Goal: Task Accomplishment & Management: Use online tool/utility

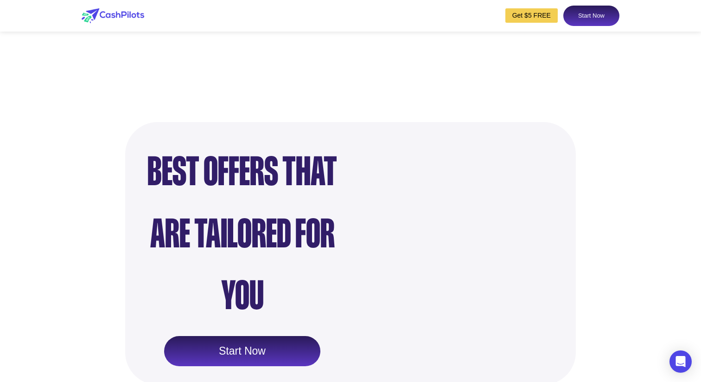
scroll to position [729, 0]
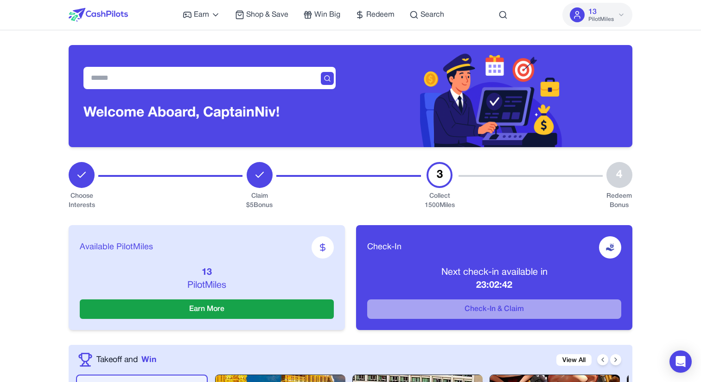
click at [426, 180] on div "3 Collect 1500 Miles" at bounding box center [440, 186] width 30 height 48
click at [443, 178] on div "3" at bounding box center [439, 175] width 26 height 26
click at [425, 167] on div "3 Collect 1500 Miles" at bounding box center [440, 186] width 30 height 48
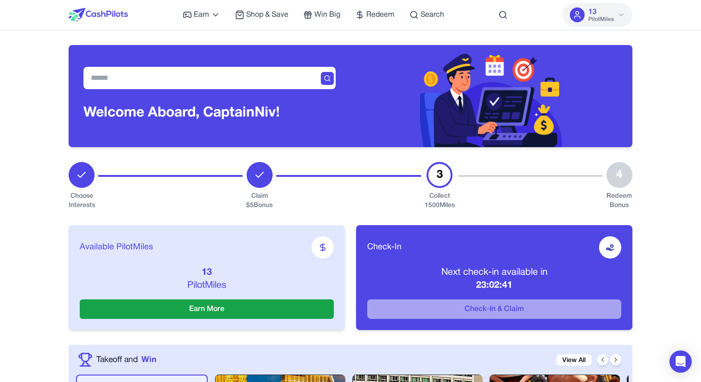
click at [409, 167] on div at bounding box center [348, 186] width 144 height 48
click at [444, 177] on div "3" at bounding box center [439, 175] width 26 height 26
drag, startPoint x: 436, startPoint y: 169, endPoint x: 391, endPoint y: 166, distance: 44.6
click at [435, 169] on div "3" at bounding box center [439, 175] width 26 height 26
click at [237, 42] on div "Welcome Aboard, Captain [PERSON_NAME]!" at bounding box center [351, 88] width 564 height 117
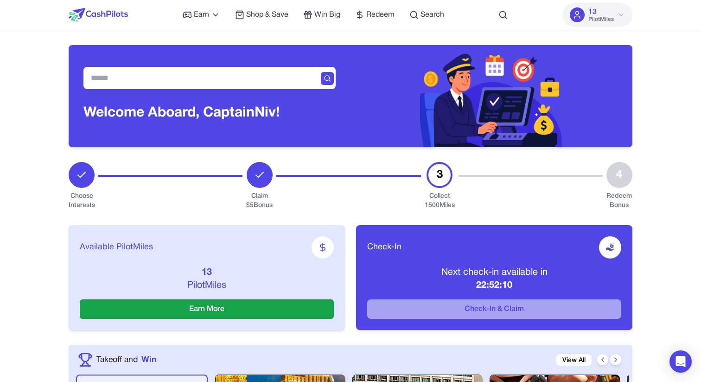
click at [166, 172] on div at bounding box center [170, 186] width 144 height 48
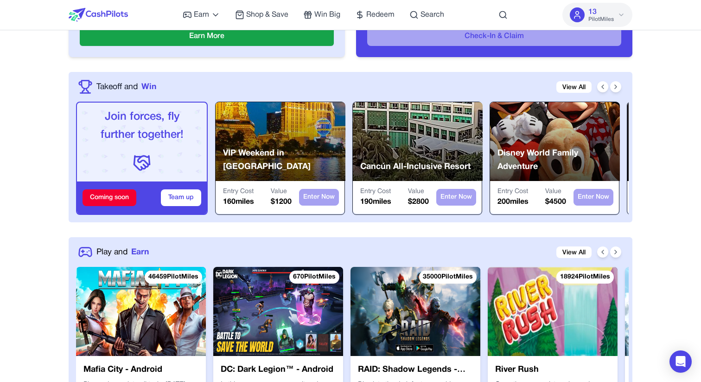
scroll to position [275, 0]
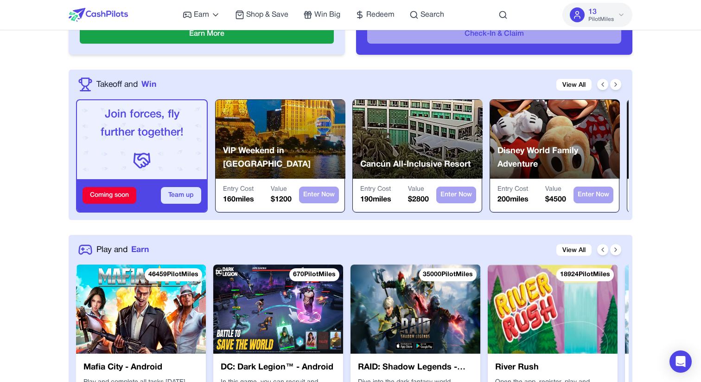
click at [182, 202] on button "Team up" at bounding box center [181, 195] width 40 height 17
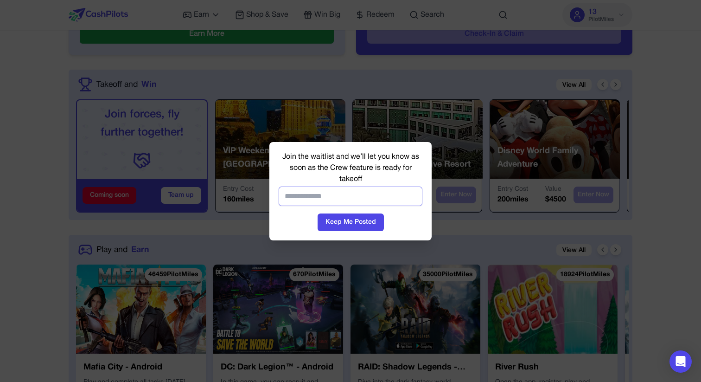
click at [324, 193] on input "email" at bounding box center [351, 195] width 144 height 19
type input "**********"
click at [345, 224] on button "Keep Me Posted" at bounding box center [351, 222] width 66 height 18
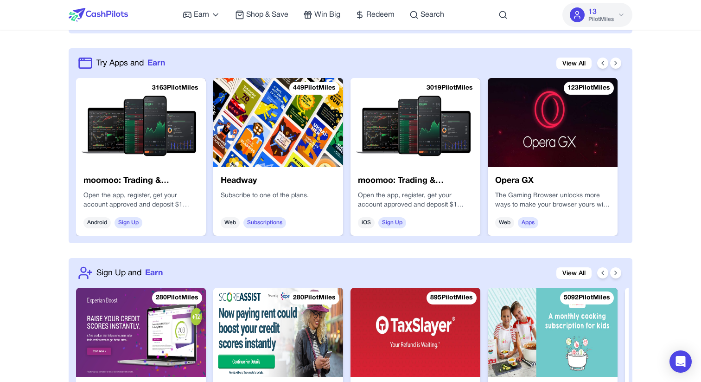
scroll to position [672, 0]
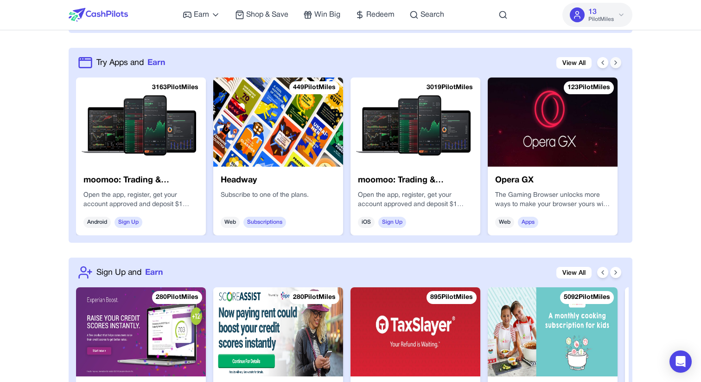
click at [620, 64] on button at bounding box center [615, 62] width 11 height 11
click at [617, 64] on icon at bounding box center [615, 62] width 7 height 7
click at [602, 67] on button at bounding box center [602, 62] width 11 height 11
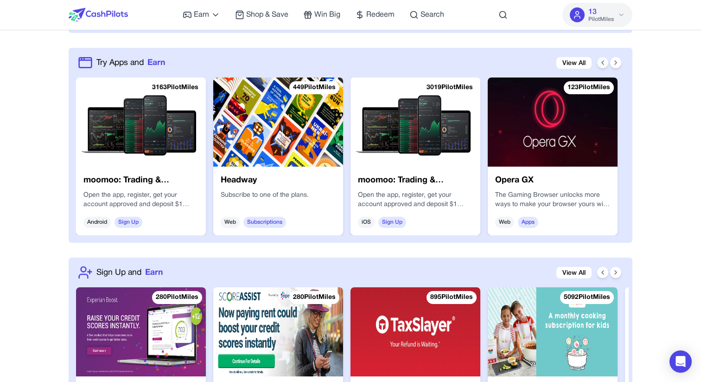
click at [602, 67] on button at bounding box center [602, 62] width 11 height 11
click at [612, 66] on button at bounding box center [615, 62] width 11 height 11
click at [615, 65] on icon at bounding box center [615, 62] width 7 height 7
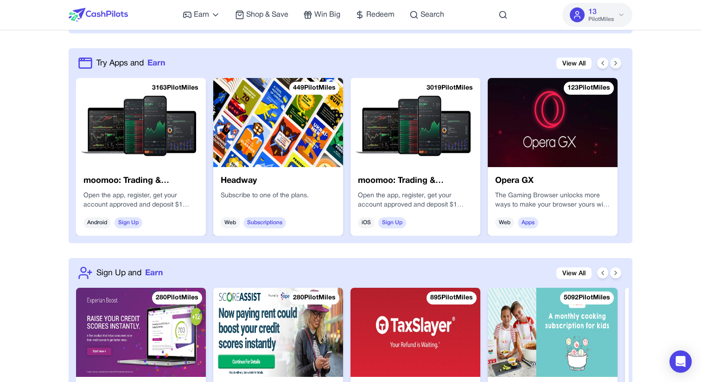
click at [615, 65] on icon at bounding box center [615, 62] width 7 height 7
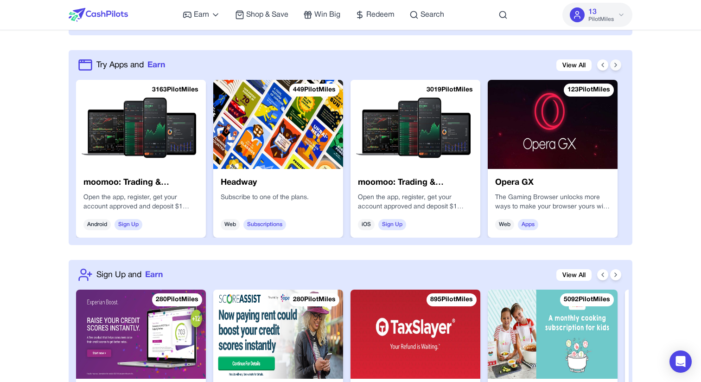
click at [615, 65] on icon at bounding box center [616, 65] width 2 height 4
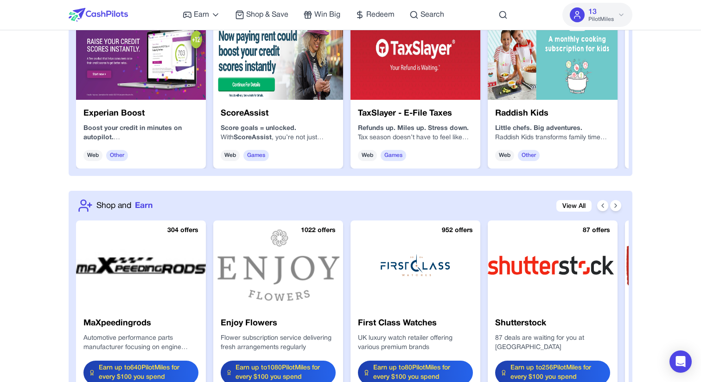
scroll to position [953, 0]
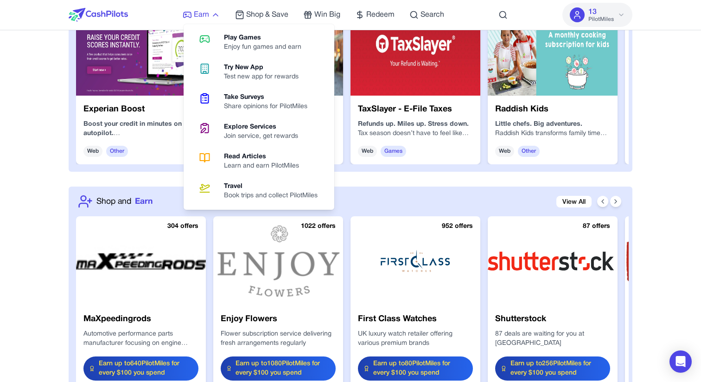
click at [210, 12] on link "Earn" at bounding box center [202, 14] width 38 height 11
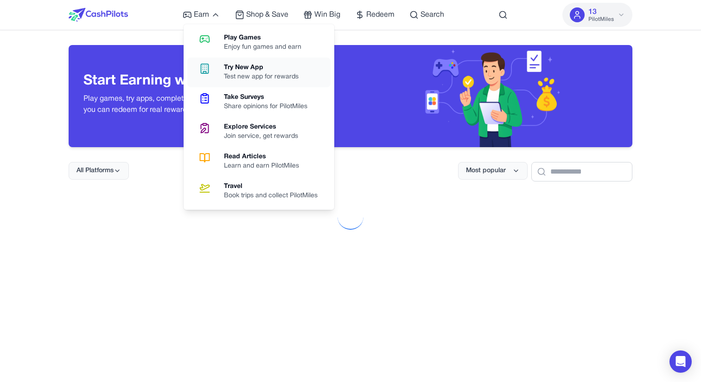
click at [244, 69] on div "Try New App" at bounding box center [265, 67] width 82 height 9
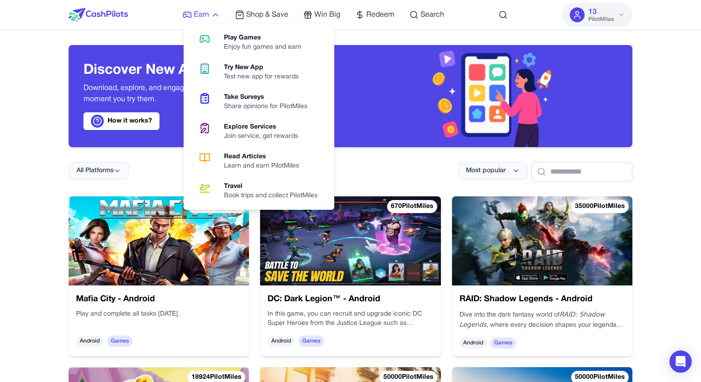
click at [210, 16] on link "Earn" at bounding box center [202, 14] width 38 height 11
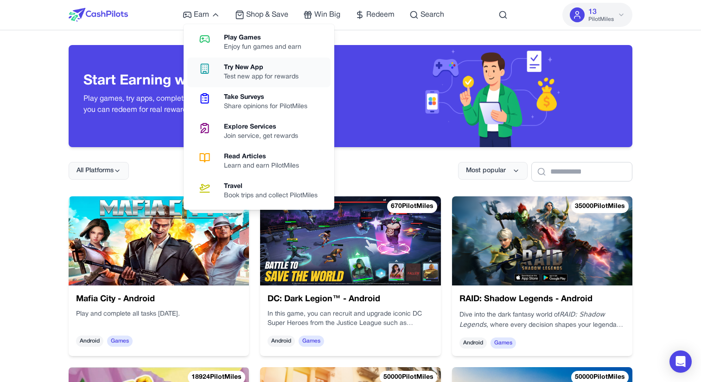
click at [233, 73] on div "Test new app for rewards" at bounding box center [265, 76] width 82 height 9
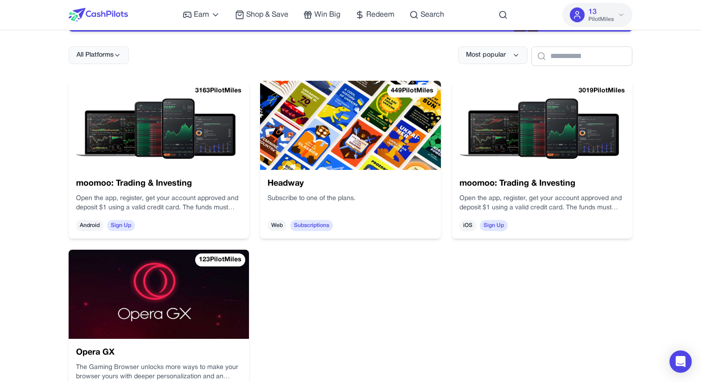
scroll to position [119, 0]
